Goal: Information Seeking & Learning: Learn about a topic

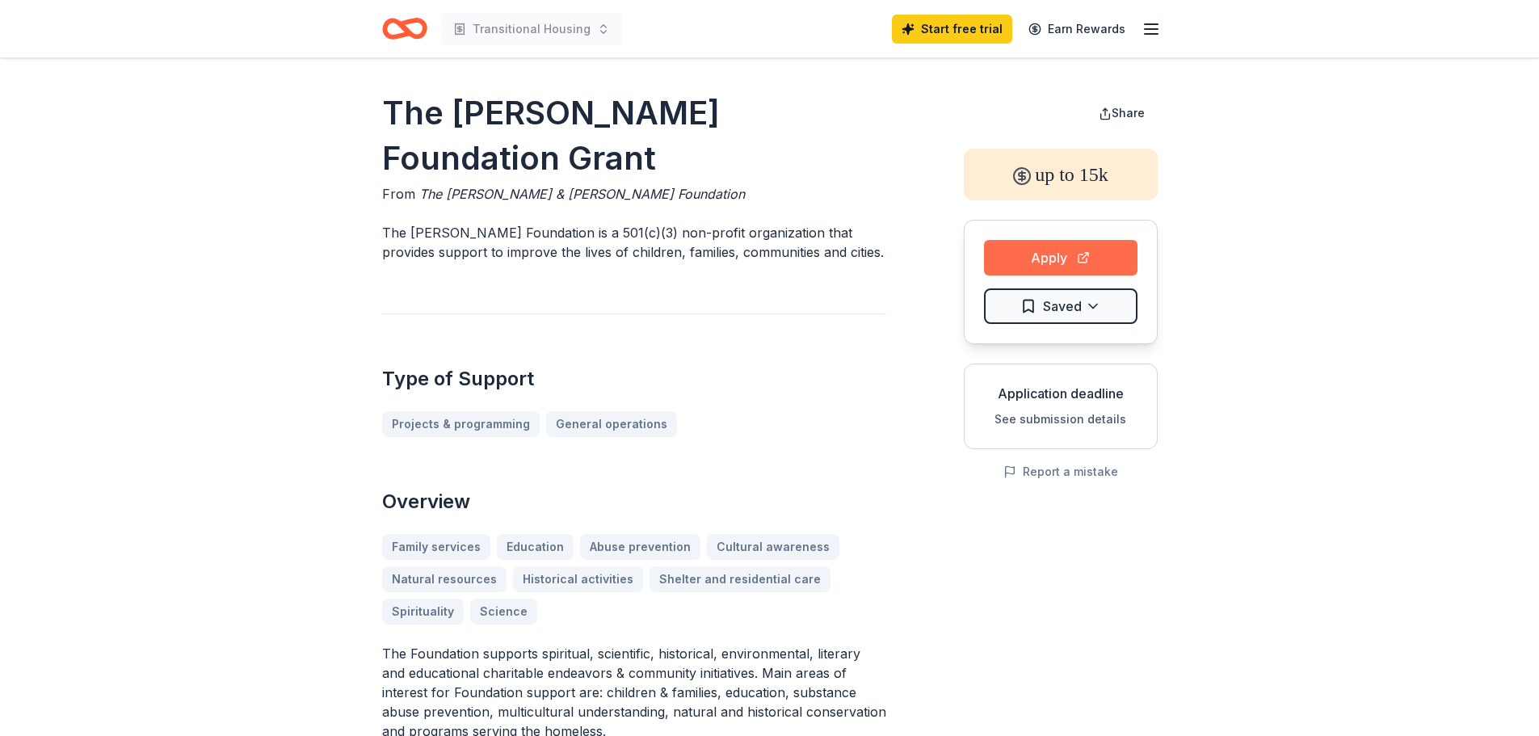
click at [1060, 256] on button "Apply" at bounding box center [1061, 258] width 154 height 36
click at [1151, 27] on icon "button" at bounding box center [1151, 28] width 19 height 19
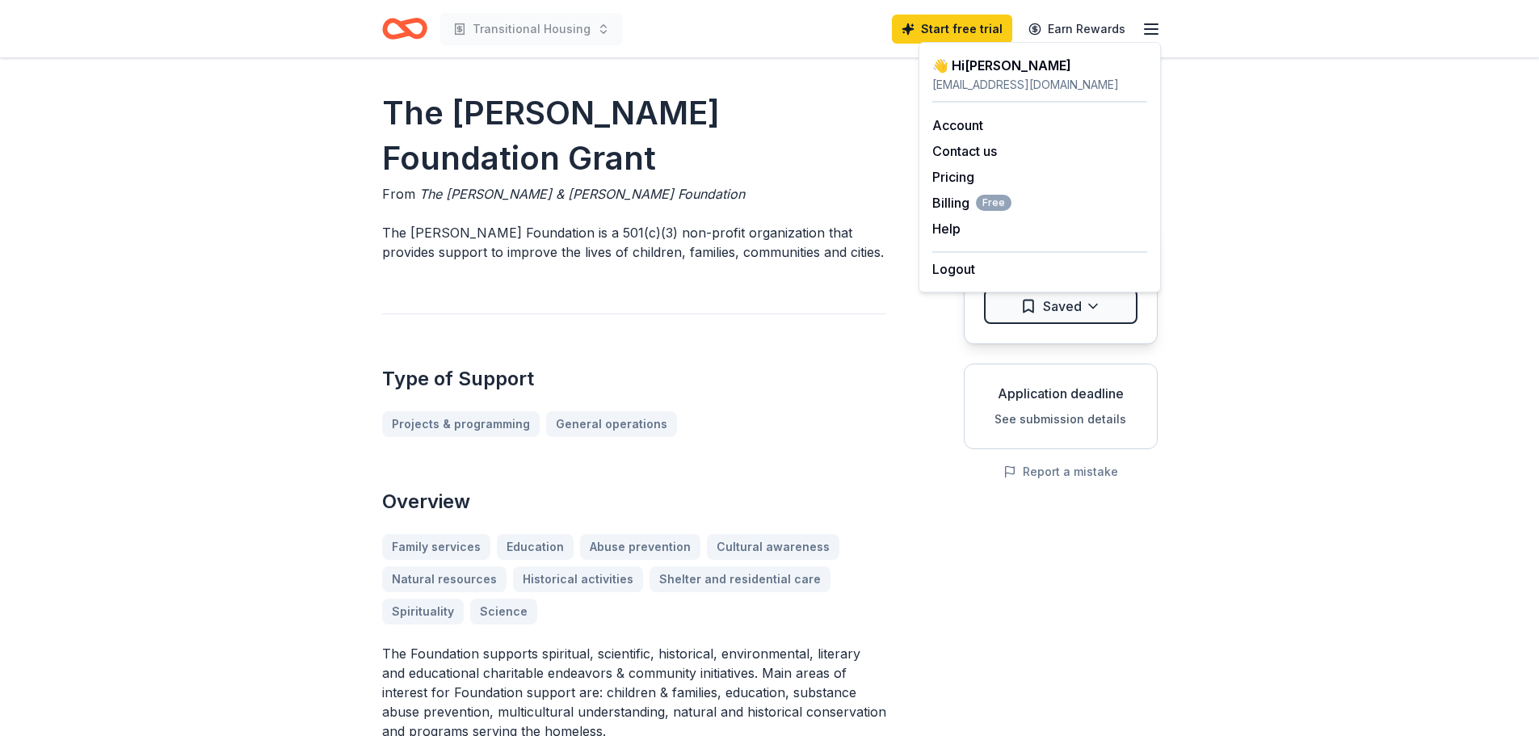
click at [855, 229] on div "The Chapman Foundation Grant From The Alvah & Wyline Chapman Foundation The Cha…" at bounding box center [634, 734] width 504 height 1286
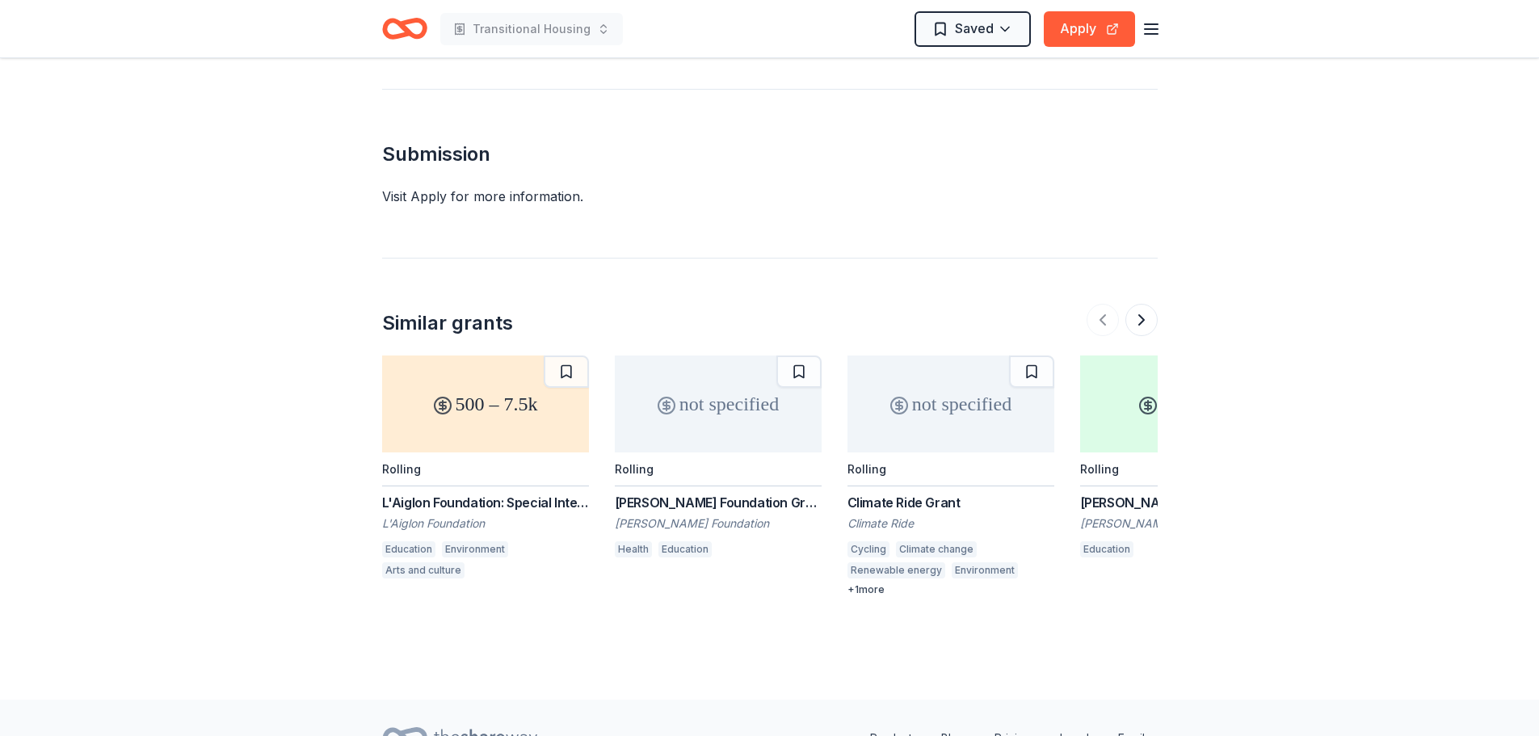
scroll to position [2079, 0]
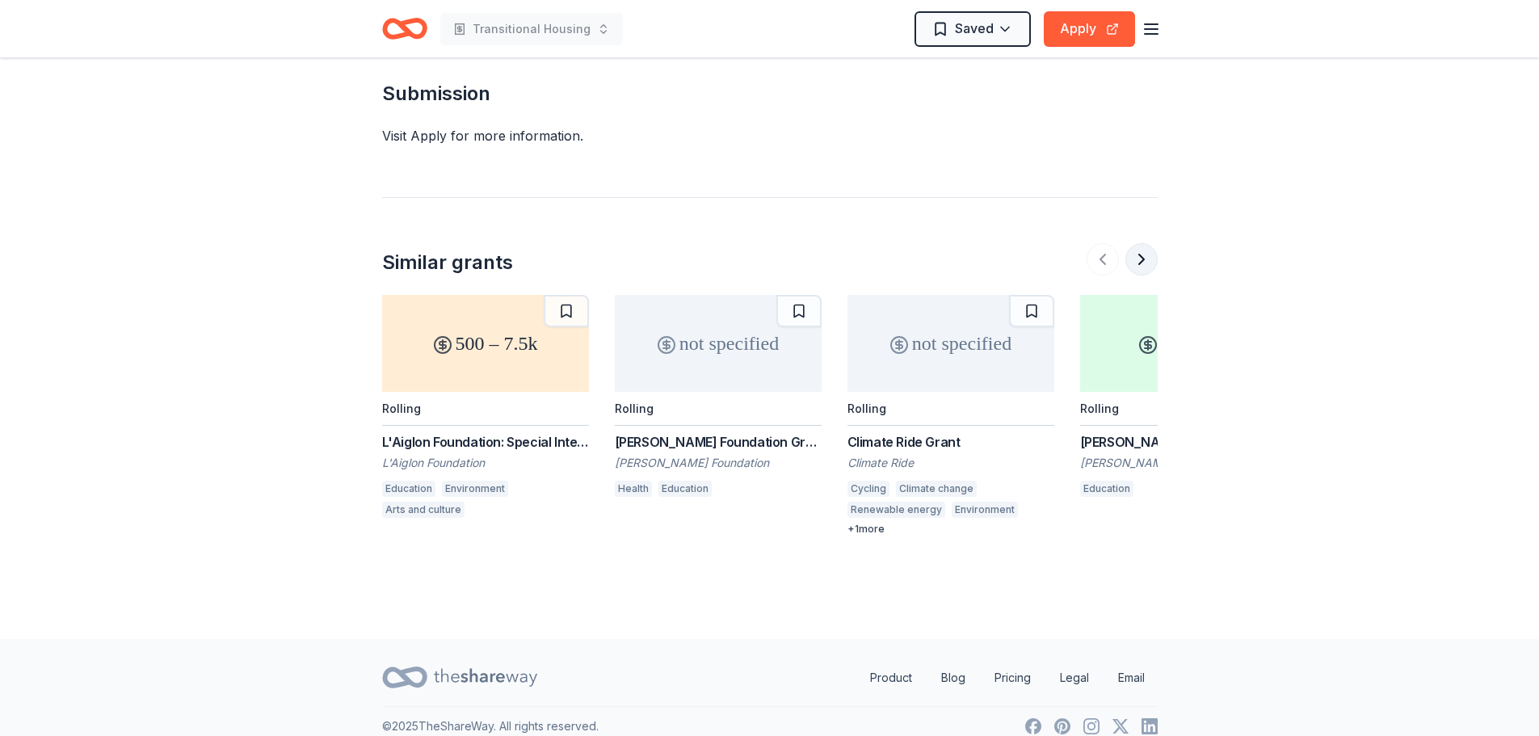
click at [1141, 243] on button at bounding box center [1142, 259] width 32 height 32
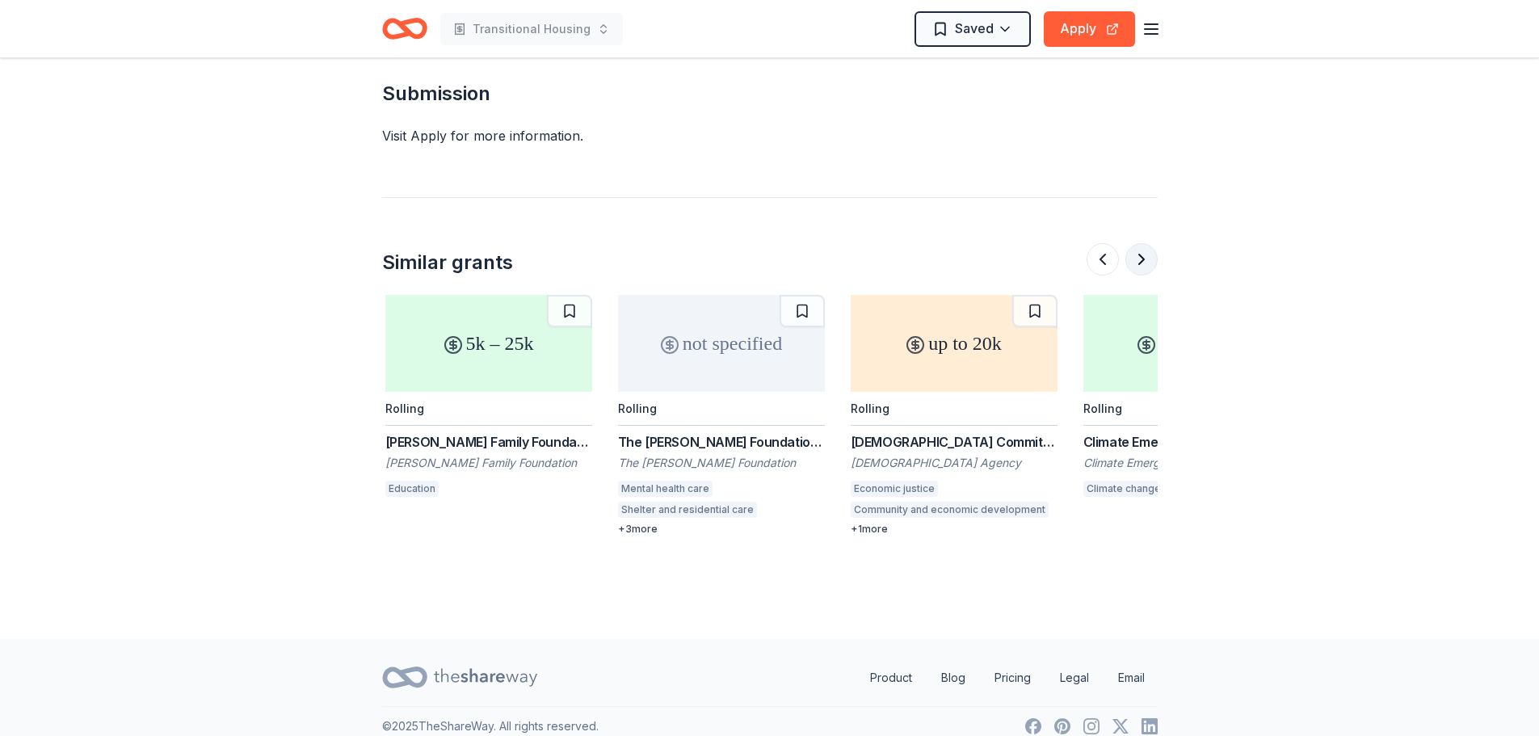
scroll to position [0, 698]
click at [1141, 243] on button at bounding box center [1142, 259] width 32 height 32
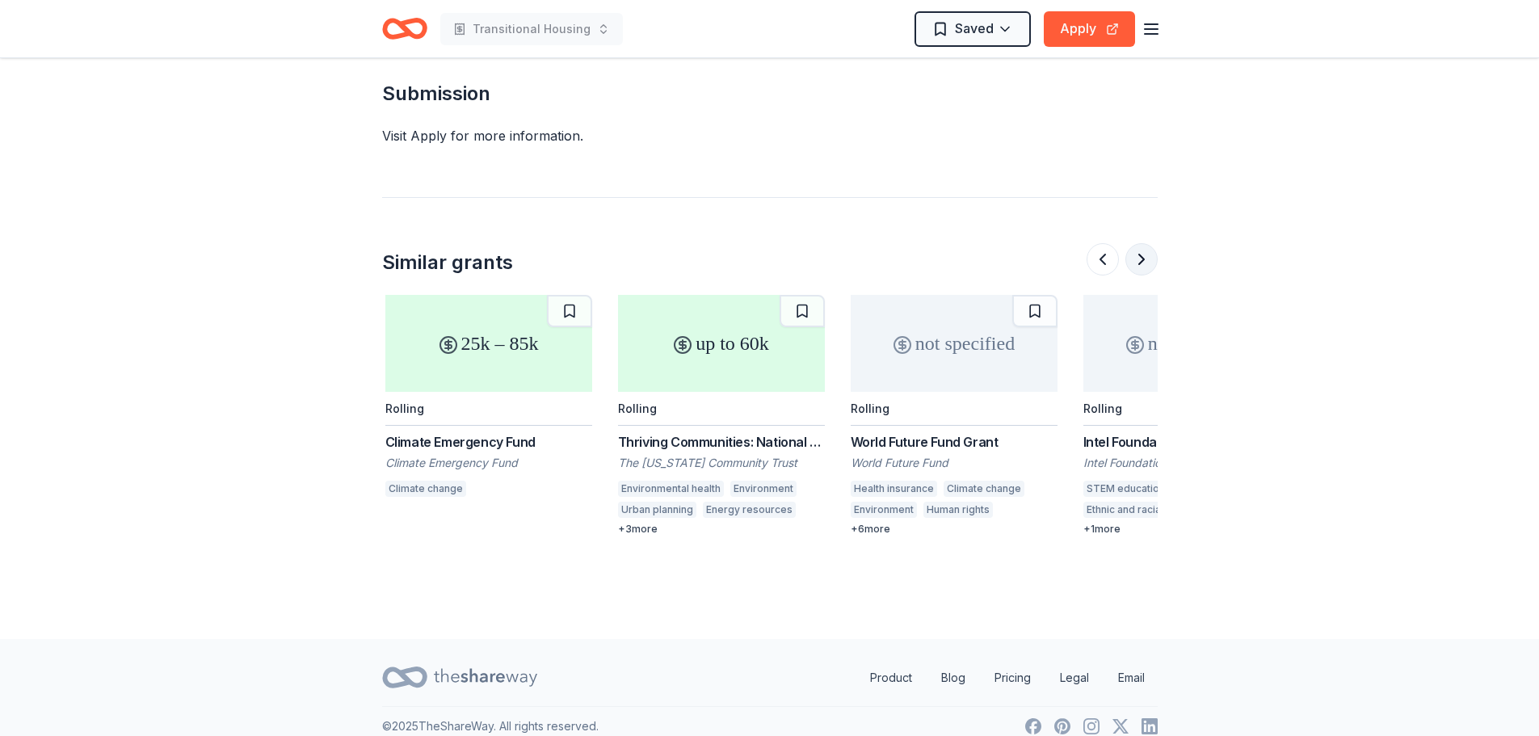
scroll to position [0, 1396]
click at [1141, 243] on button at bounding box center [1142, 259] width 32 height 32
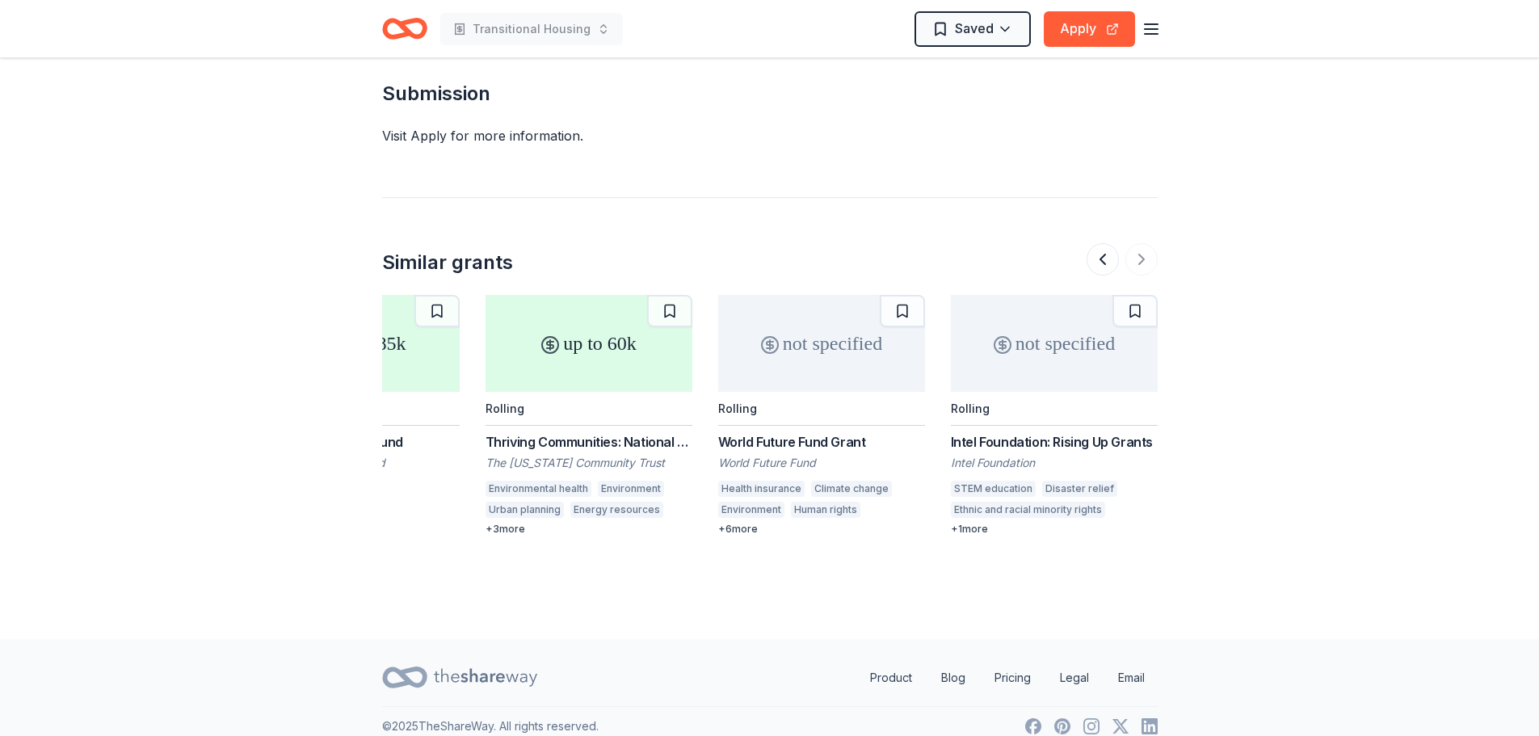
scroll to position [1729, 0]
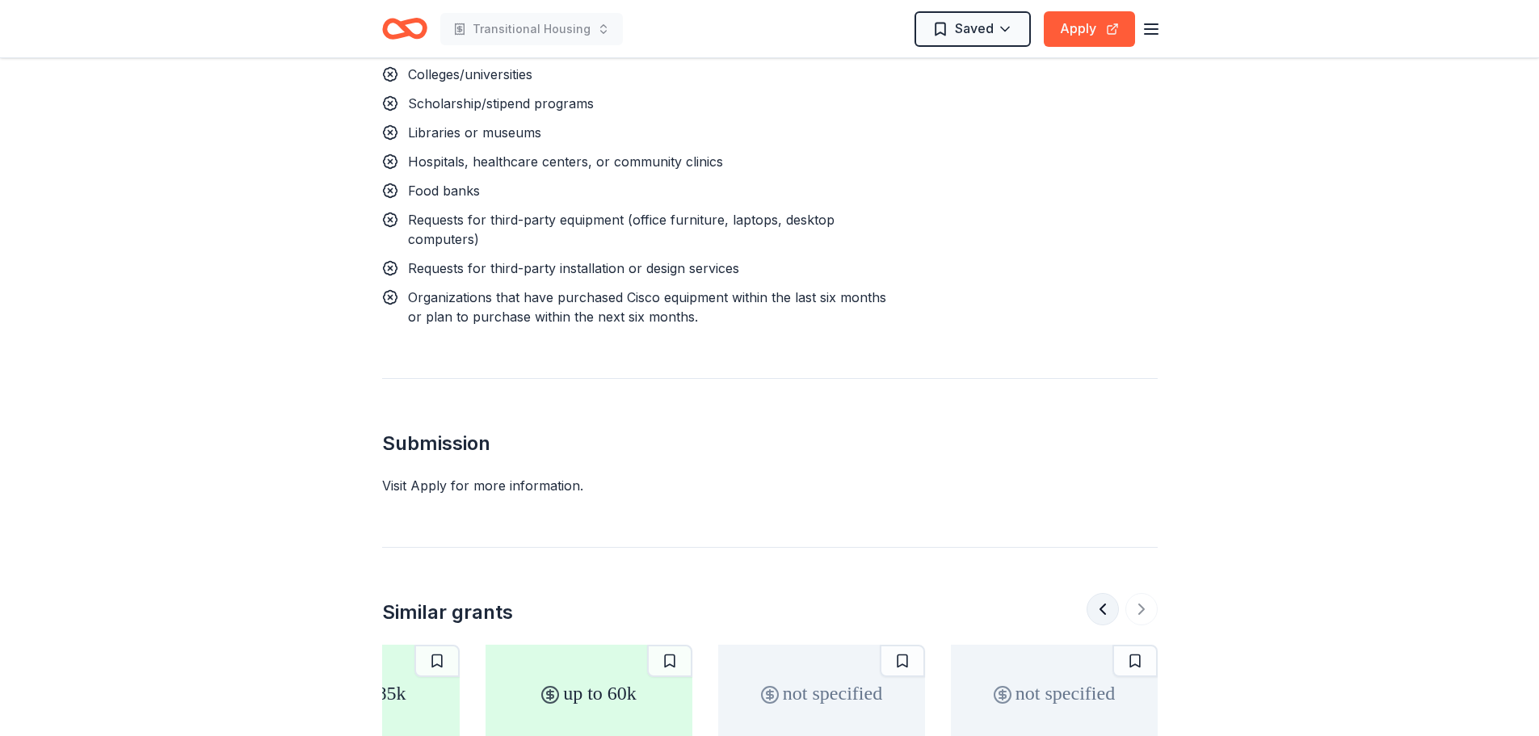
click at [1112, 593] on button at bounding box center [1103, 609] width 32 height 32
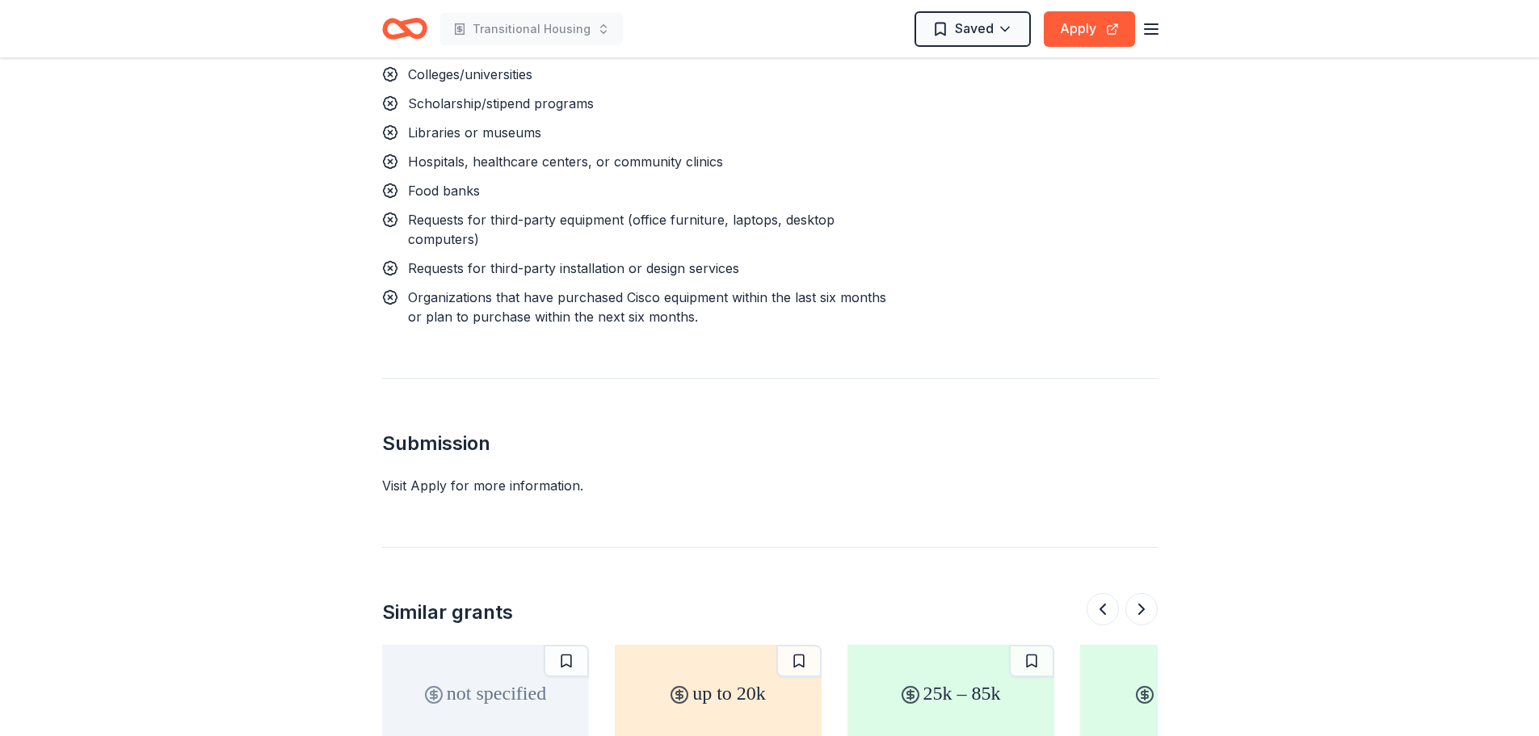
scroll to position [0, 0]
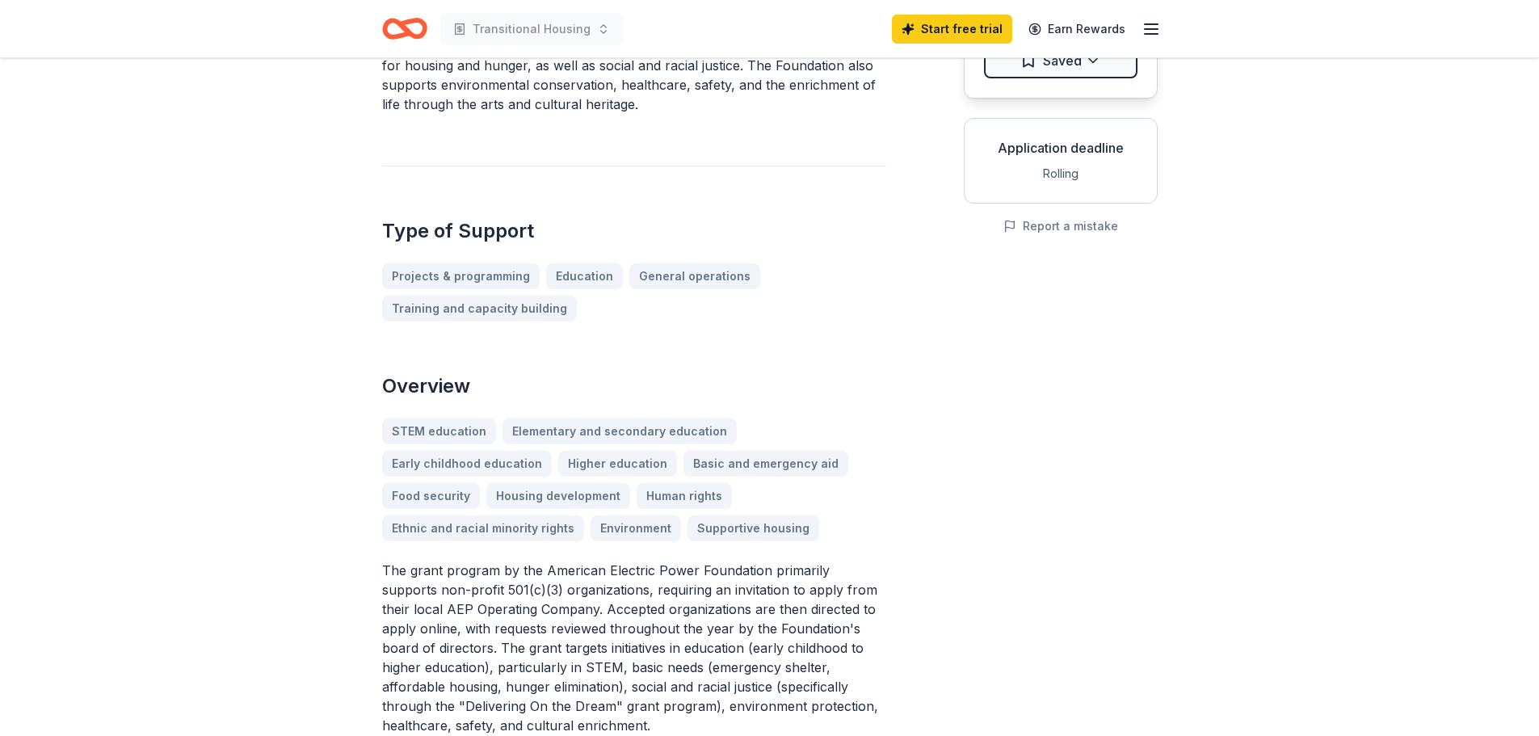
scroll to position [350, 0]
